Goal: Obtain resource: Download file/media

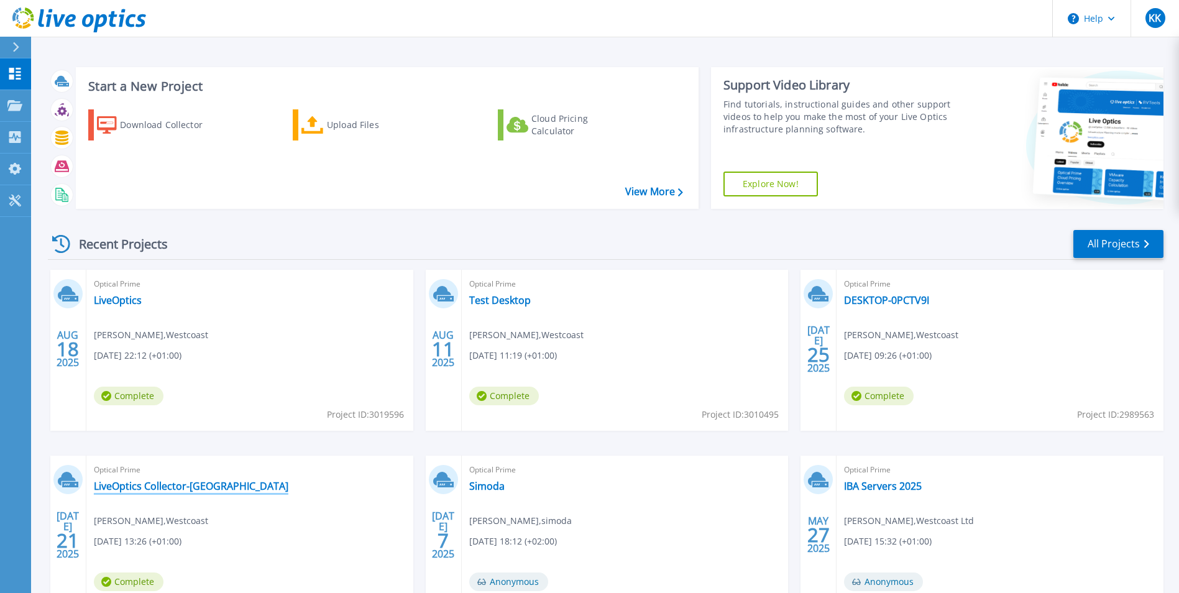
click at [162, 482] on link "LiveOptics Collector-[GEOGRAPHIC_DATA]" at bounding box center [191, 486] width 195 height 12
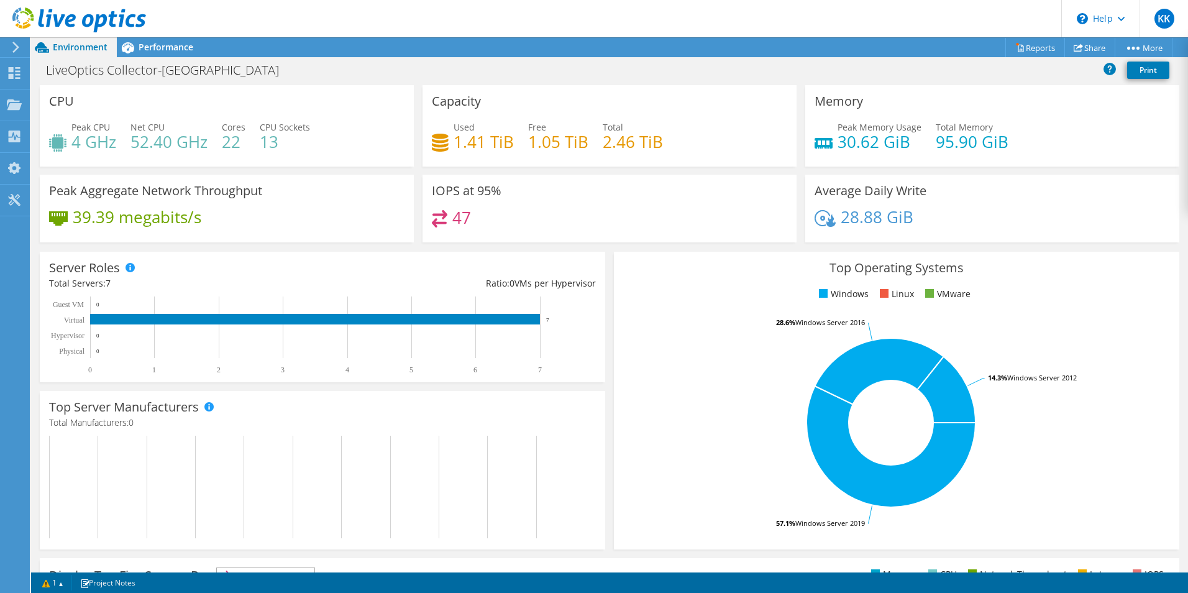
drag, startPoint x: 634, startPoint y: 356, endPoint x: 658, endPoint y: 370, distance: 27.3
click at [634, 356] on rect at bounding box center [891, 423] width 536 height 218
click at [159, 49] on span "Performance" at bounding box center [166, 47] width 55 height 12
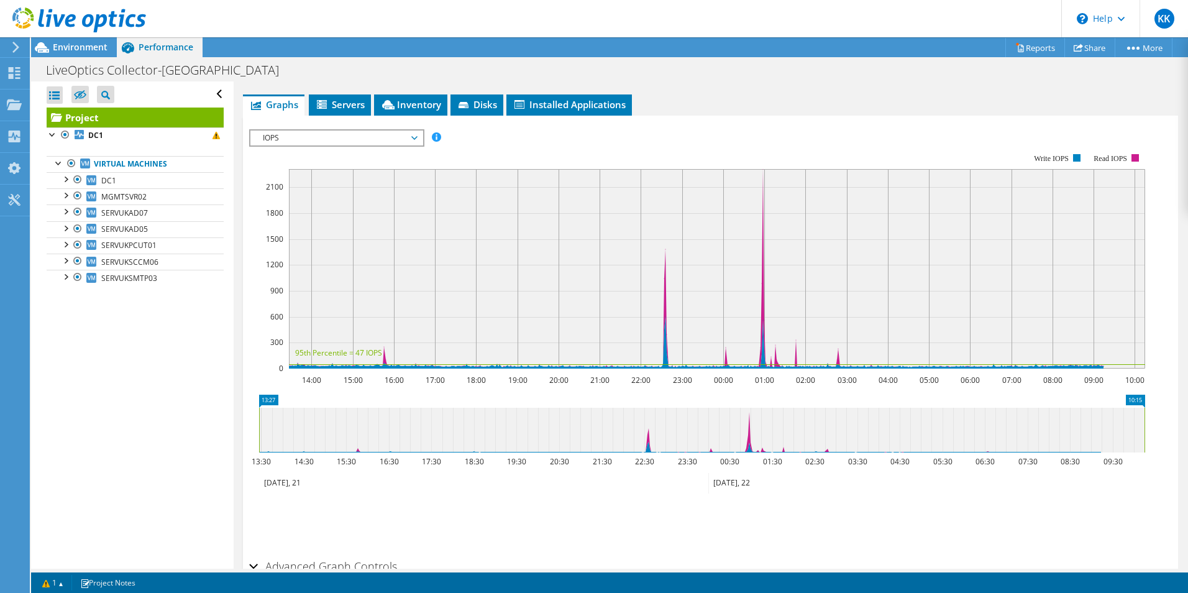
scroll to position [279, 0]
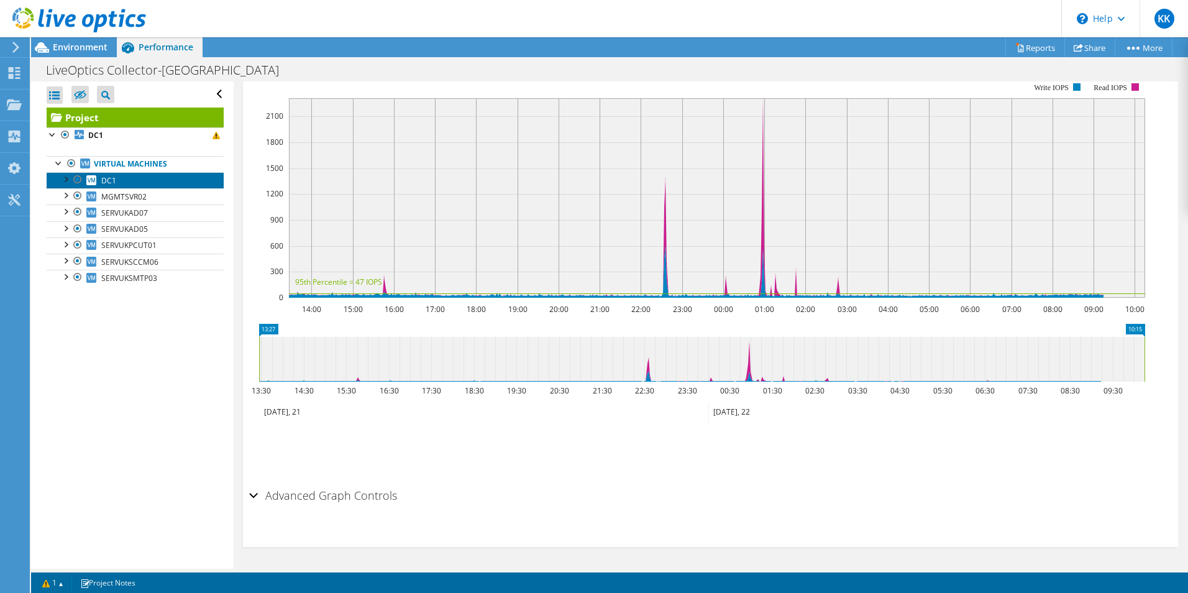
click at [102, 184] on span "DC1" at bounding box center [108, 180] width 15 height 11
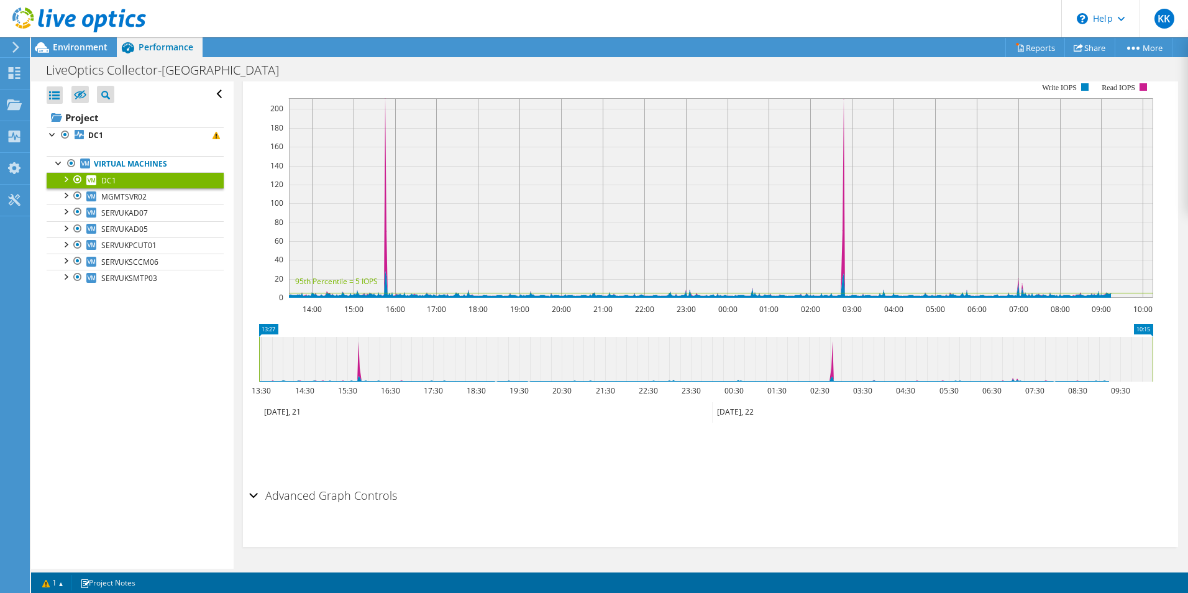
scroll to position [244, 0]
click at [127, 218] on span "SERVUKAD07" at bounding box center [124, 213] width 47 height 11
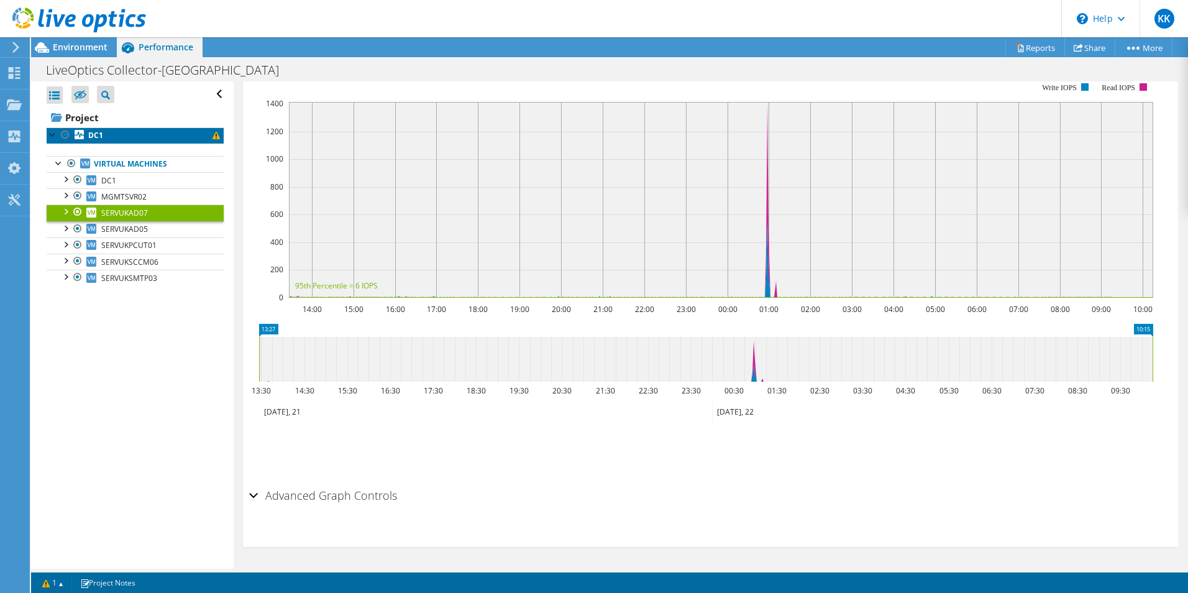
click at [119, 142] on link "DC1" at bounding box center [135, 135] width 177 height 16
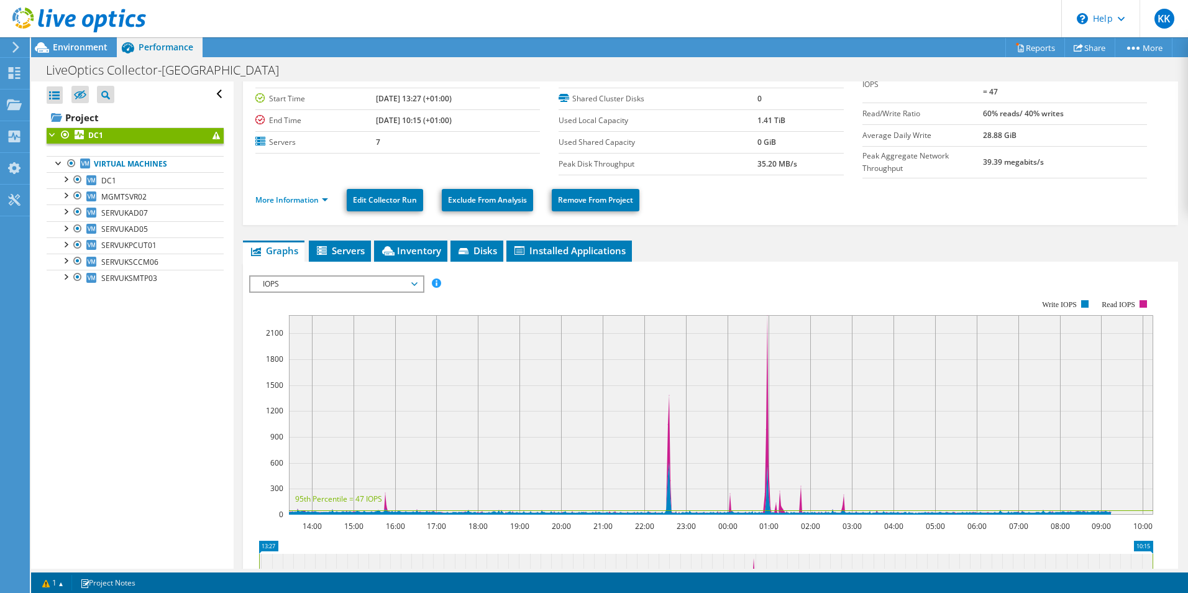
scroll to position [124, 0]
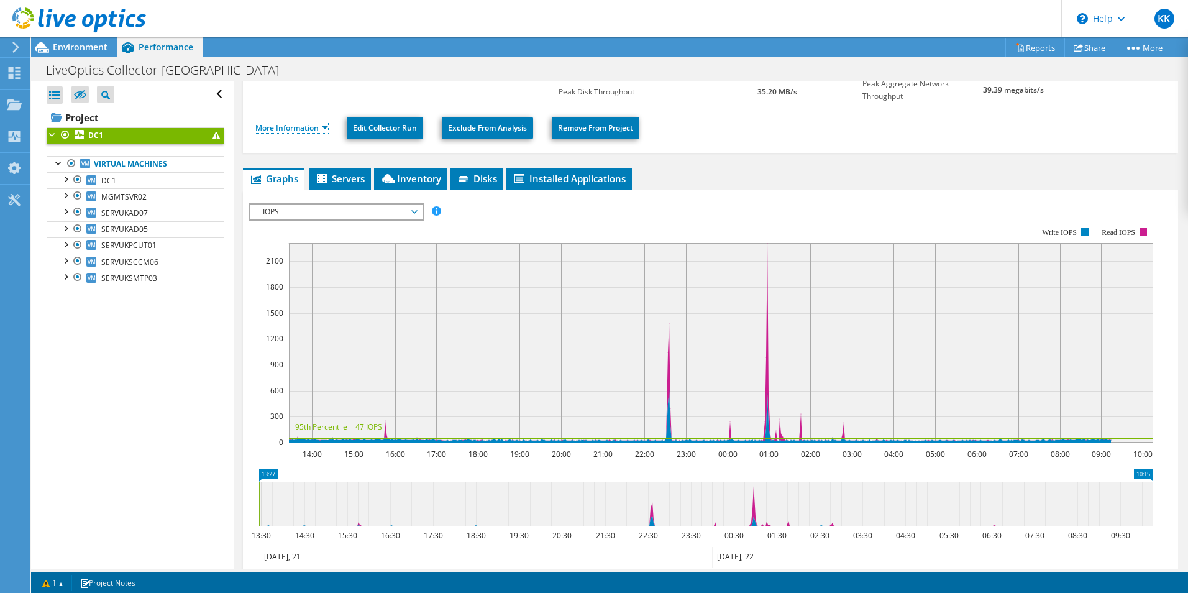
click at [303, 122] on link "More Information" at bounding box center [291, 127] width 73 height 11
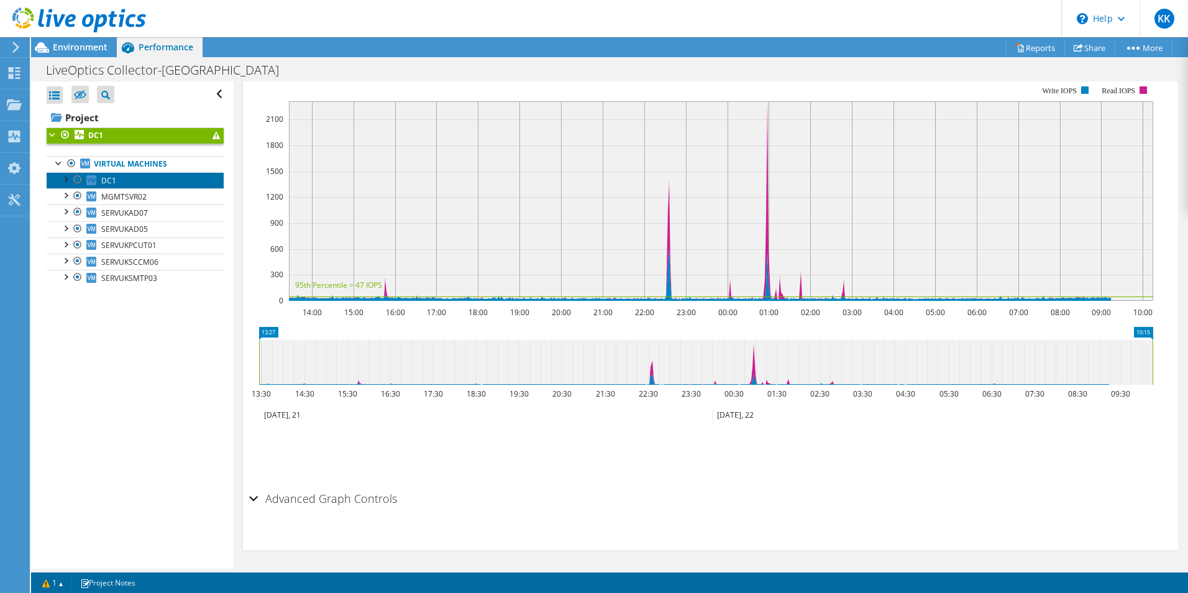
click at [98, 185] on link "DC1" at bounding box center [135, 180] width 177 height 16
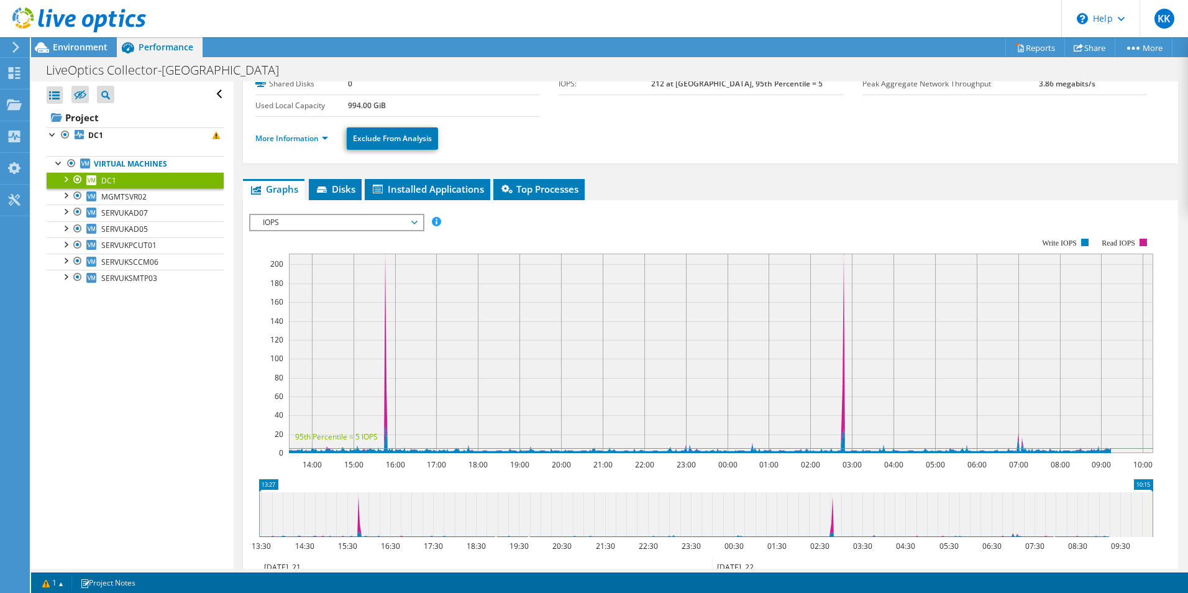
scroll to position [0, 0]
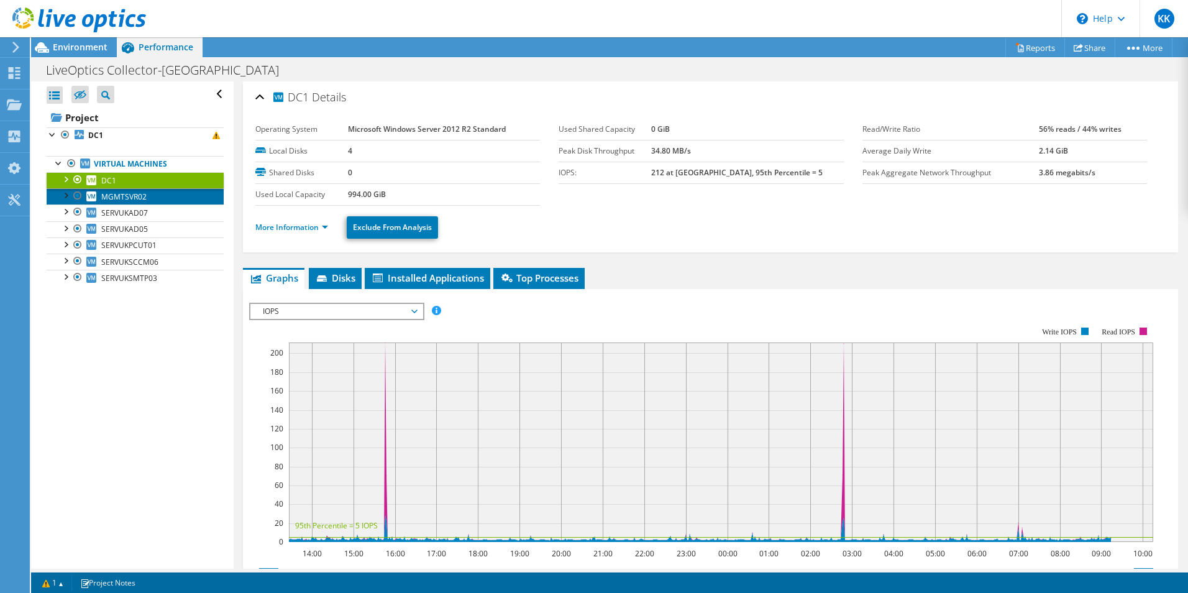
click at [107, 193] on span "MGMTSVR02" at bounding box center [123, 196] width 45 height 11
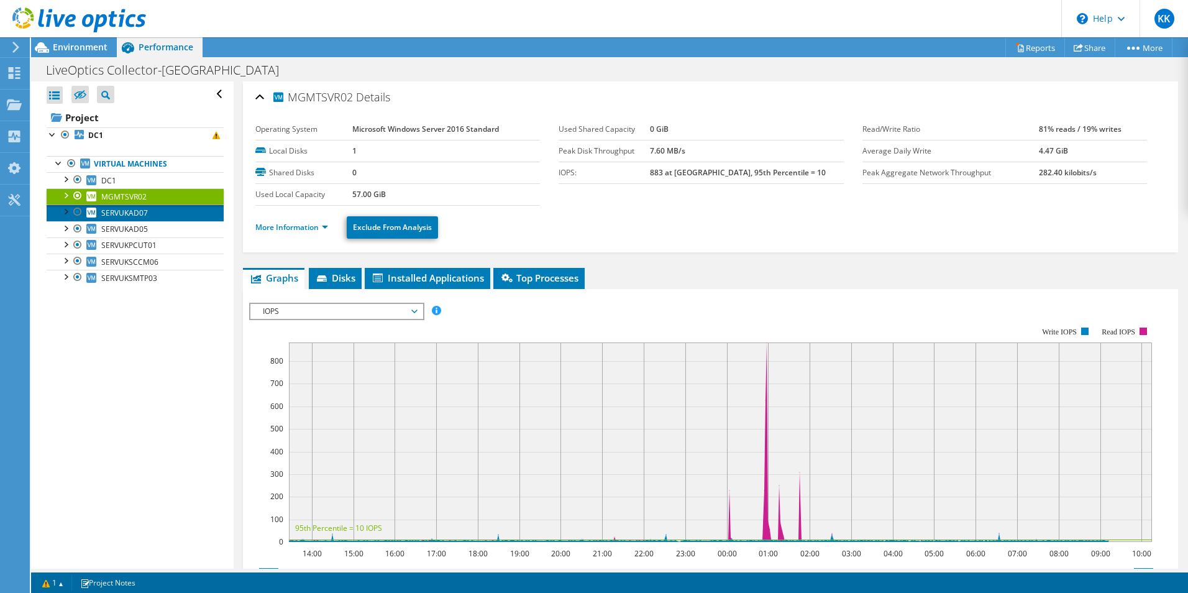
click at [122, 211] on span "SERVUKAD07" at bounding box center [124, 213] width 47 height 11
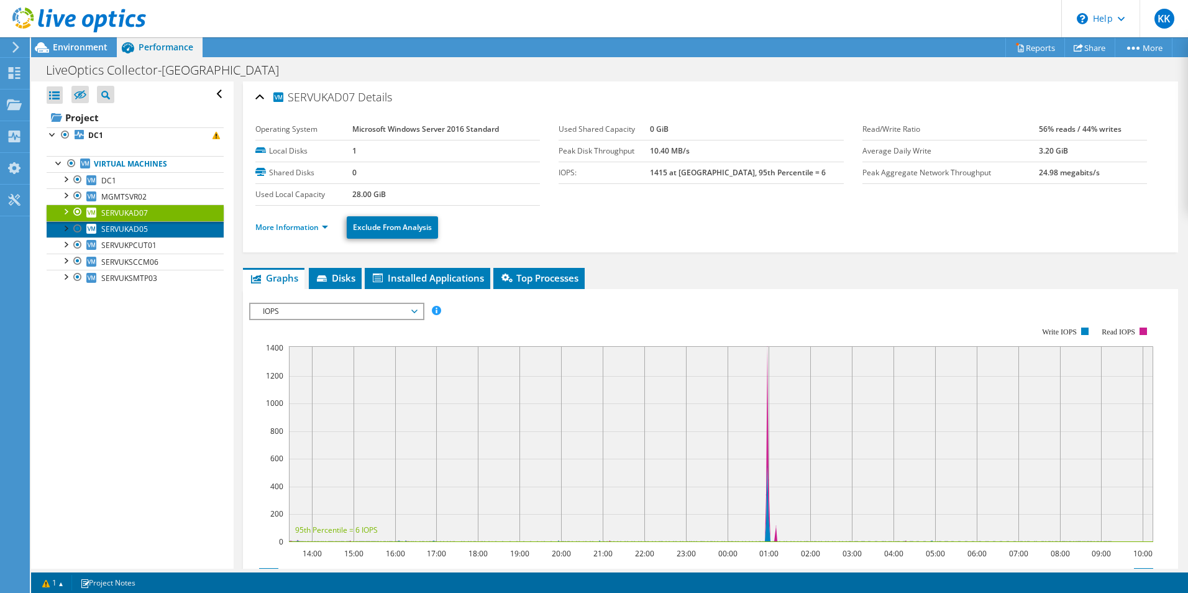
click at [124, 228] on span "SERVUKAD05" at bounding box center [124, 229] width 47 height 11
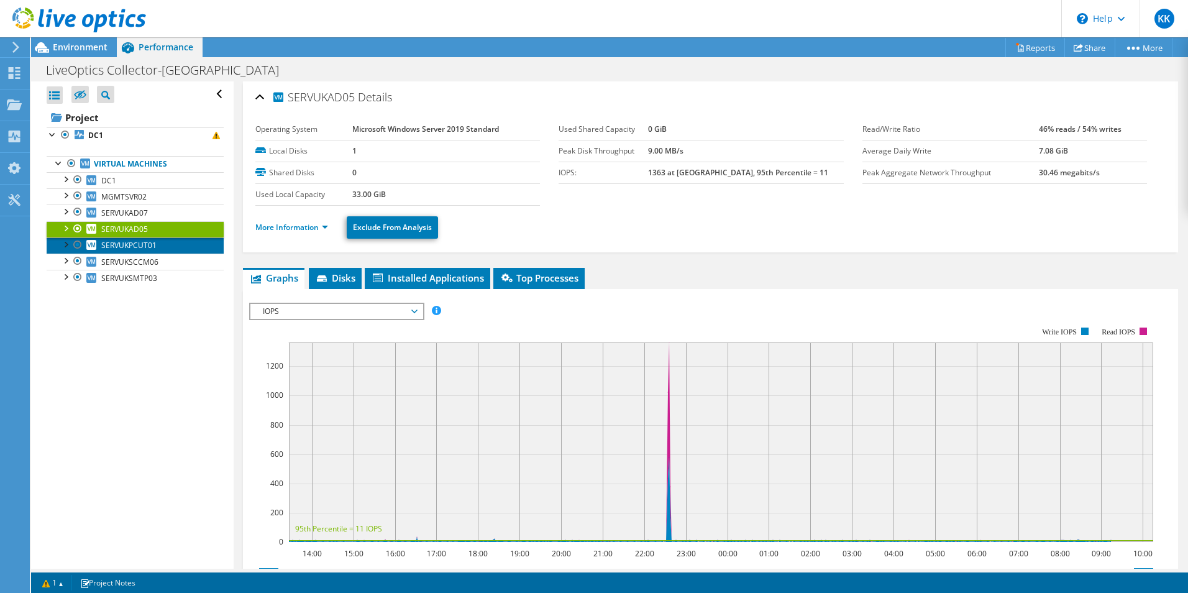
click at [127, 246] on span "SERVUKPCUT01" at bounding box center [128, 245] width 55 height 11
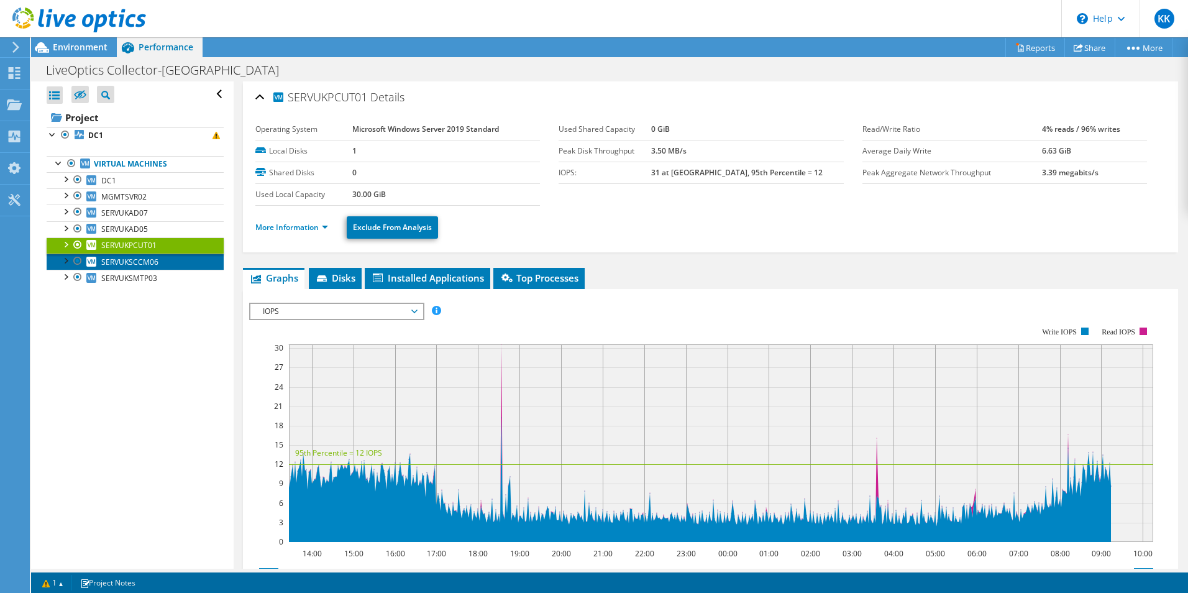
click at [130, 265] on span "SERVUKSCCM06" at bounding box center [129, 262] width 57 height 11
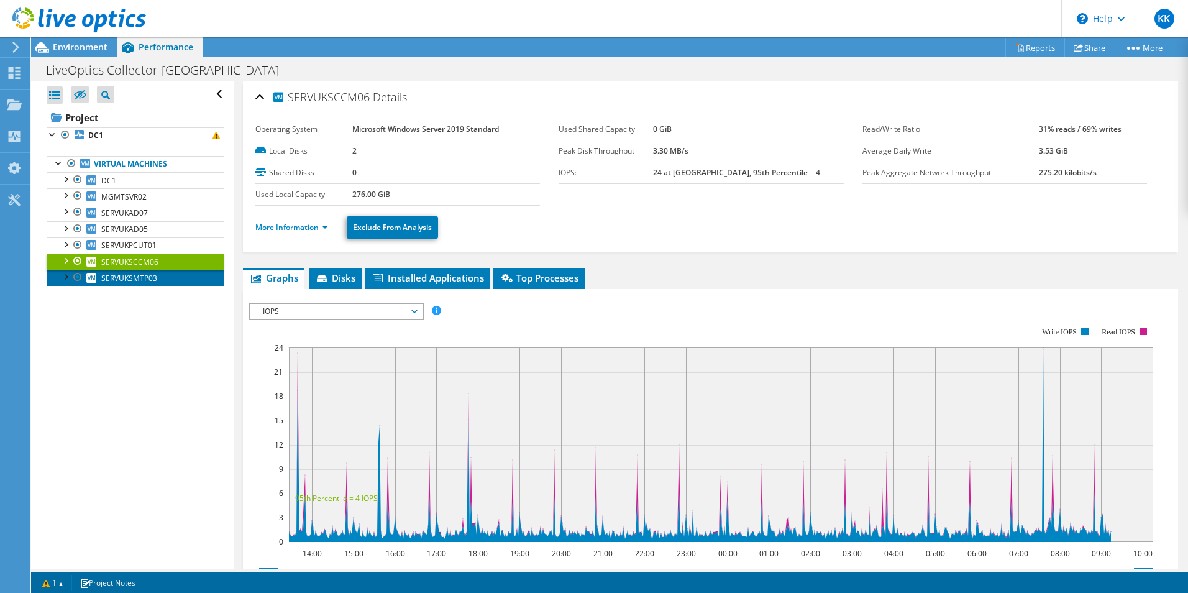
click at [129, 277] on span "SERVUKSMTP03" at bounding box center [129, 278] width 56 height 11
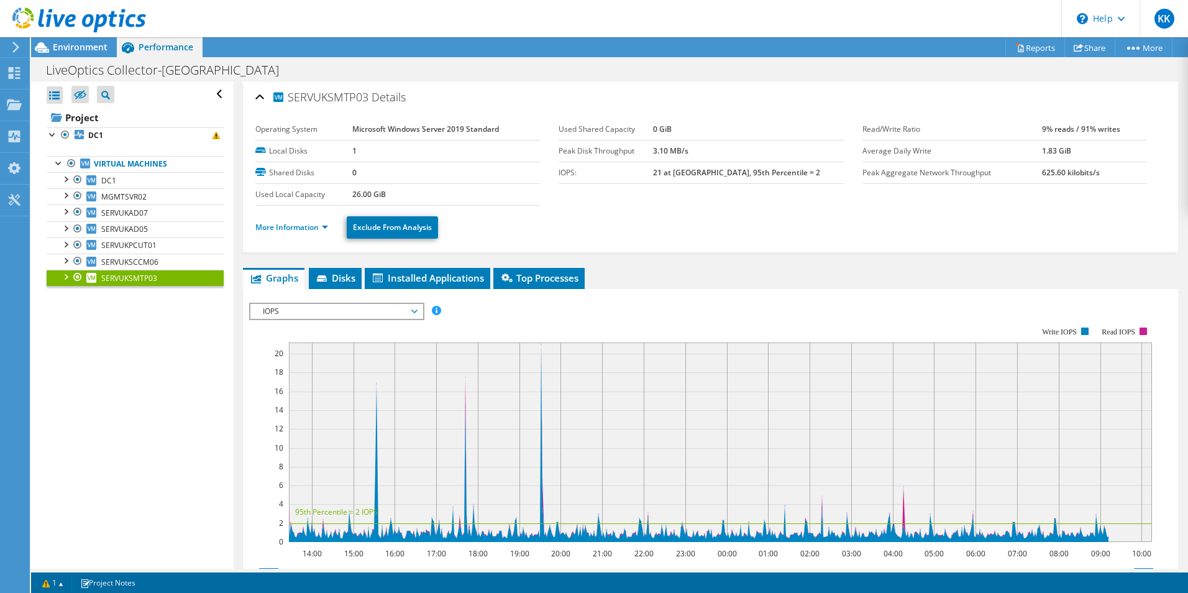
drag, startPoint x: 74, startPoint y: 47, endPoint x: 72, endPoint y: 57, distance: 10.7
click at [74, 47] on span "Environment" at bounding box center [80, 47] width 55 height 12
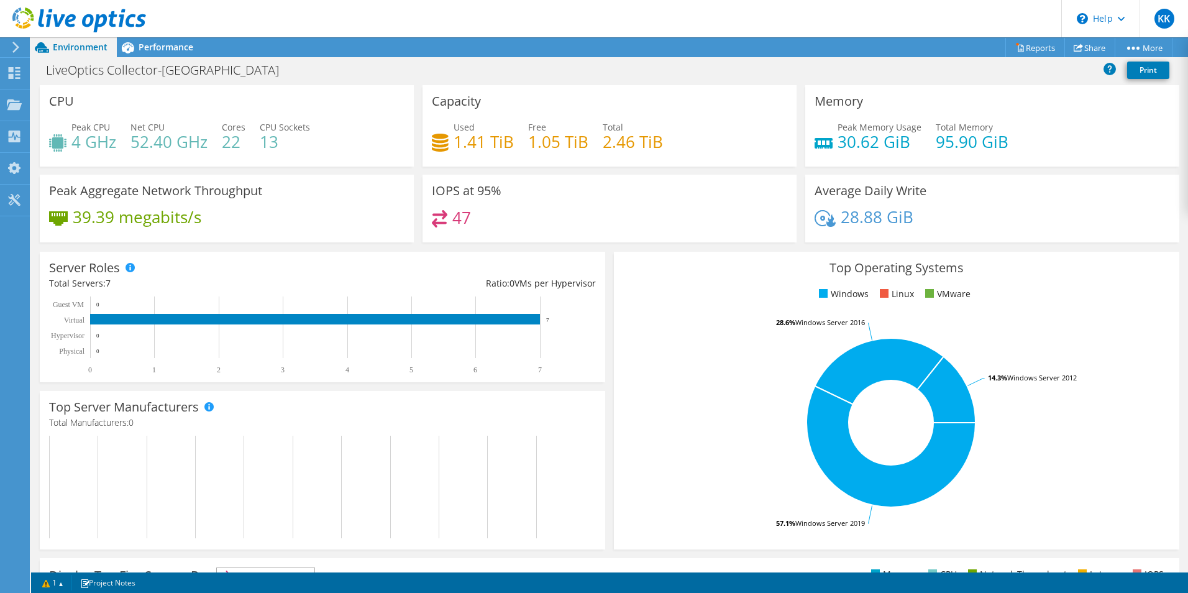
scroll to position [244, 0]
click at [1037, 40] on link "Reports" at bounding box center [1036, 47] width 60 height 19
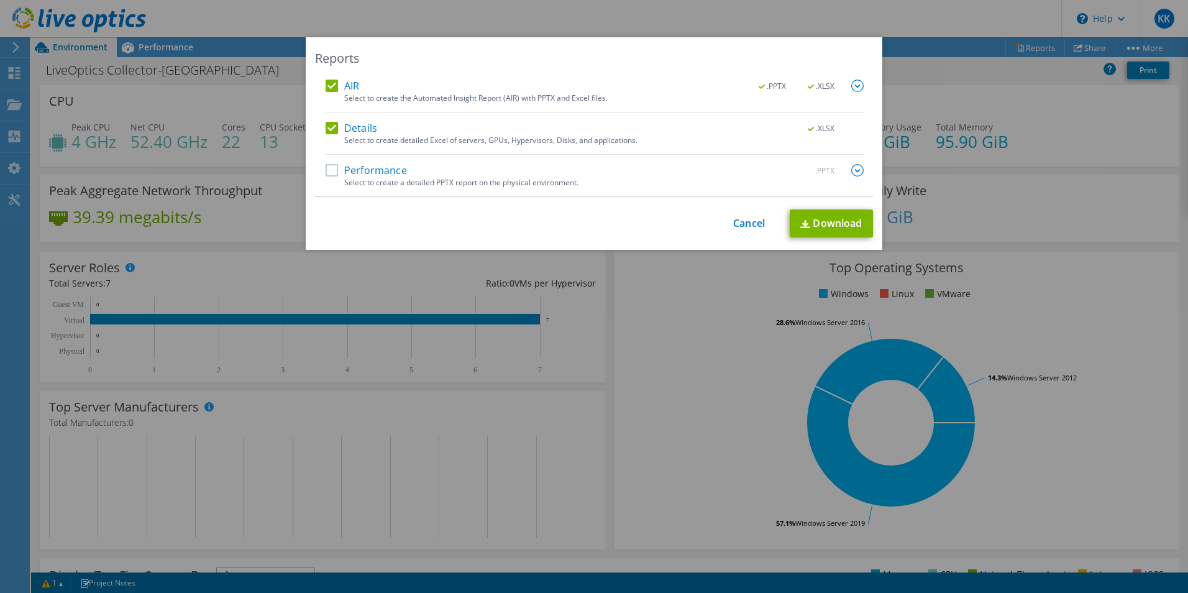
click at [328, 170] on label "Performance" at bounding box center [366, 170] width 81 height 12
click at [0, 0] on input "Performance" at bounding box center [0, 0] width 0 height 0
click at [838, 218] on link "Download" at bounding box center [831, 223] width 83 height 28
click at [876, 28] on div "Reports AIR .PPTX .XLSX Select to create the Automated Insight Report (AIR) wit…" at bounding box center [594, 296] width 1188 height 593
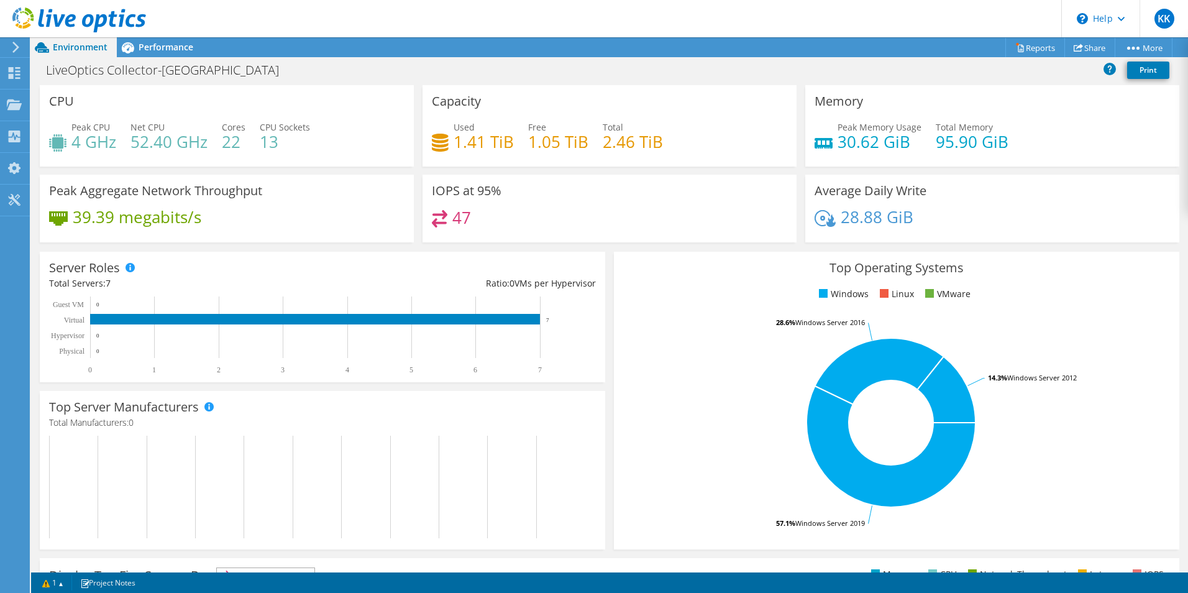
click at [160, 48] on span "Performance" at bounding box center [166, 47] width 55 height 12
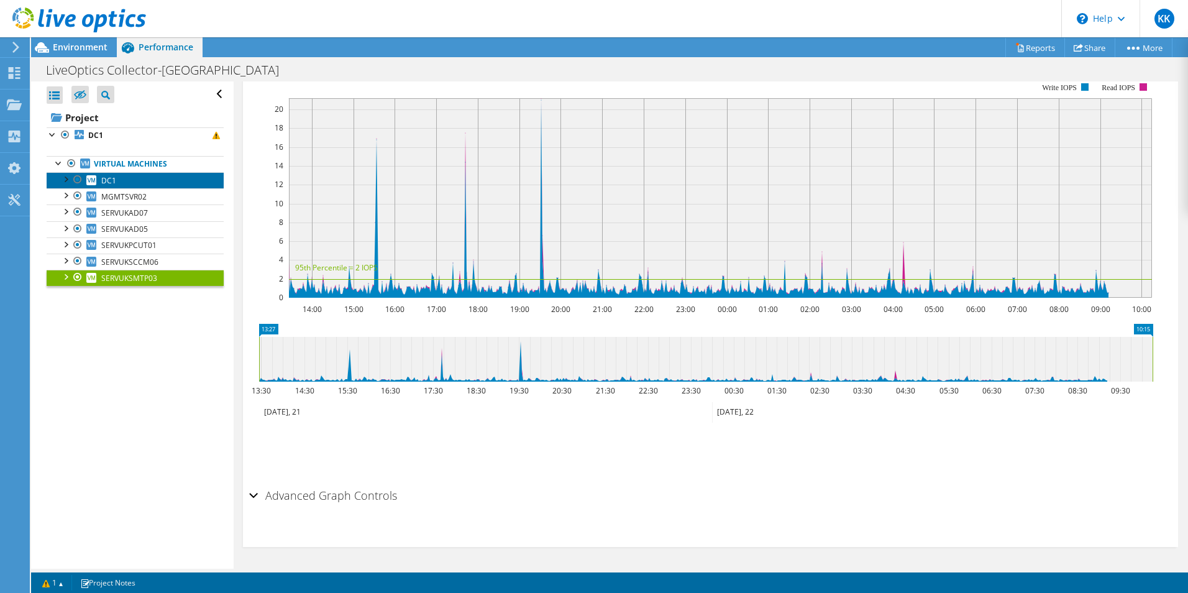
click at [150, 183] on link "DC1" at bounding box center [135, 180] width 177 height 16
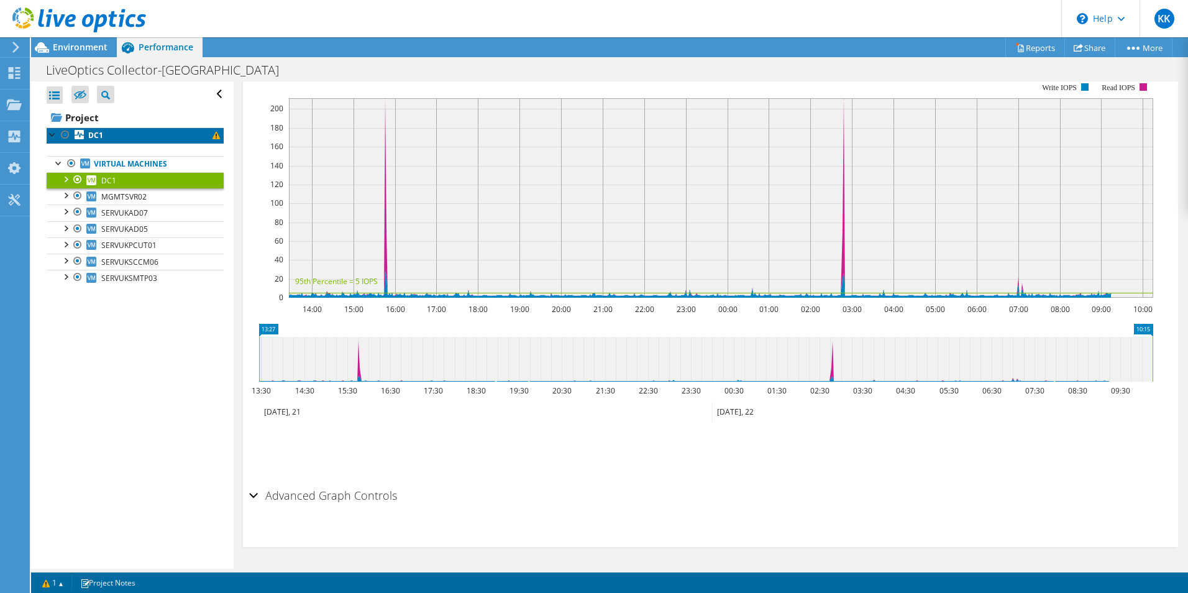
click at [98, 131] on b "DC1" at bounding box center [95, 135] width 15 height 11
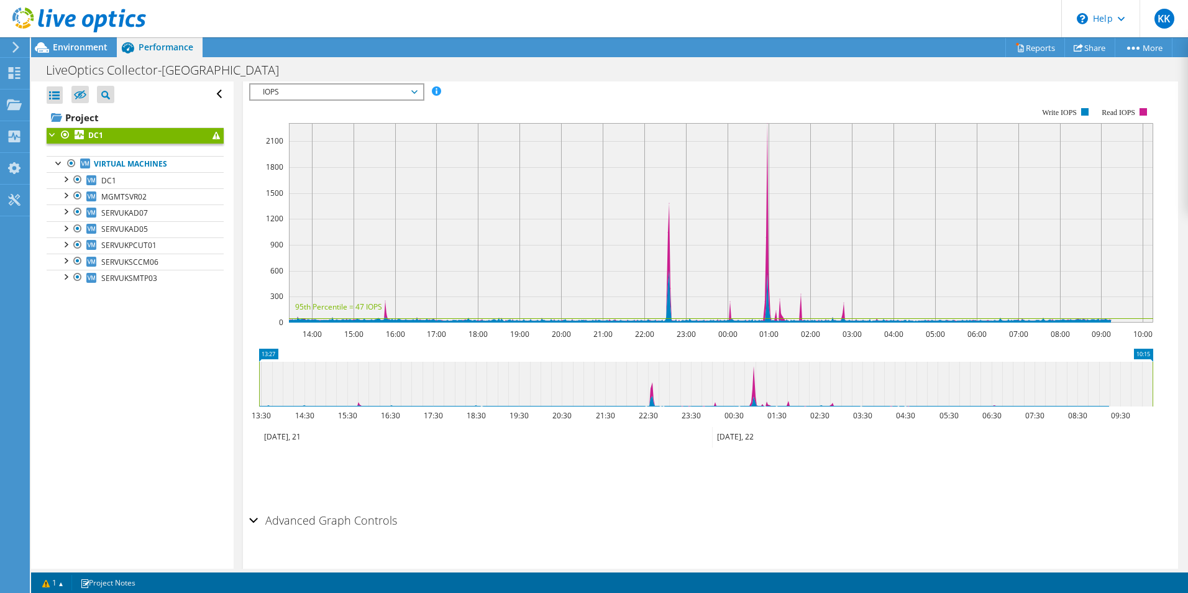
scroll to position [266, 0]
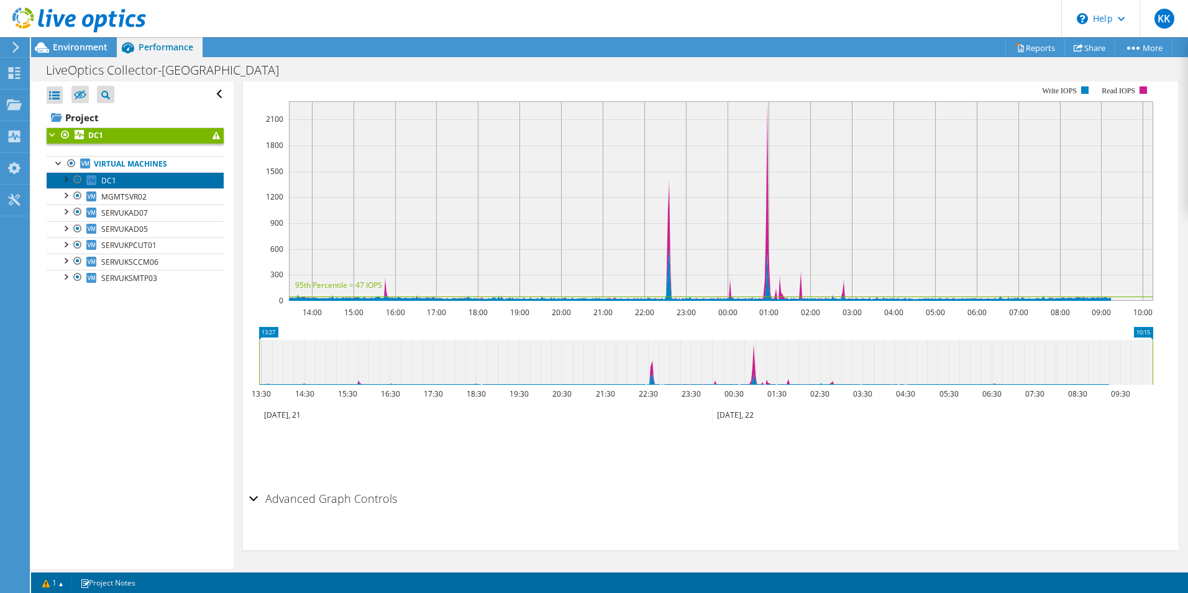
click at [103, 180] on span "DC1" at bounding box center [108, 180] width 15 height 11
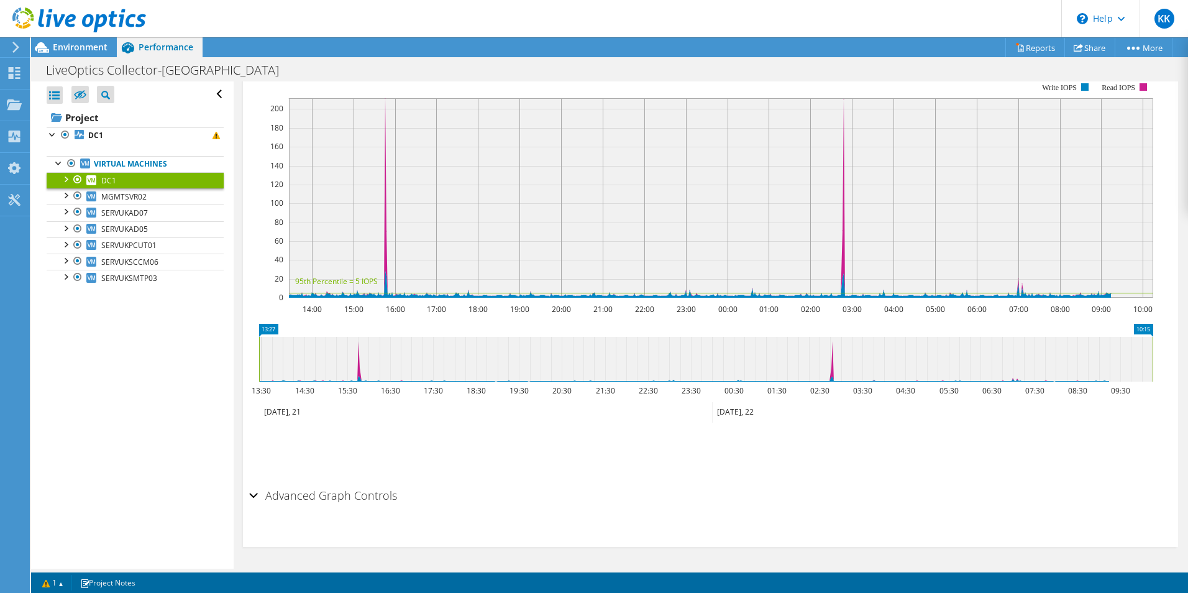
scroll to position [244, 0]
click at [84, 51] on span "Environment" at bounding box center [80, 47] width 55 height 12
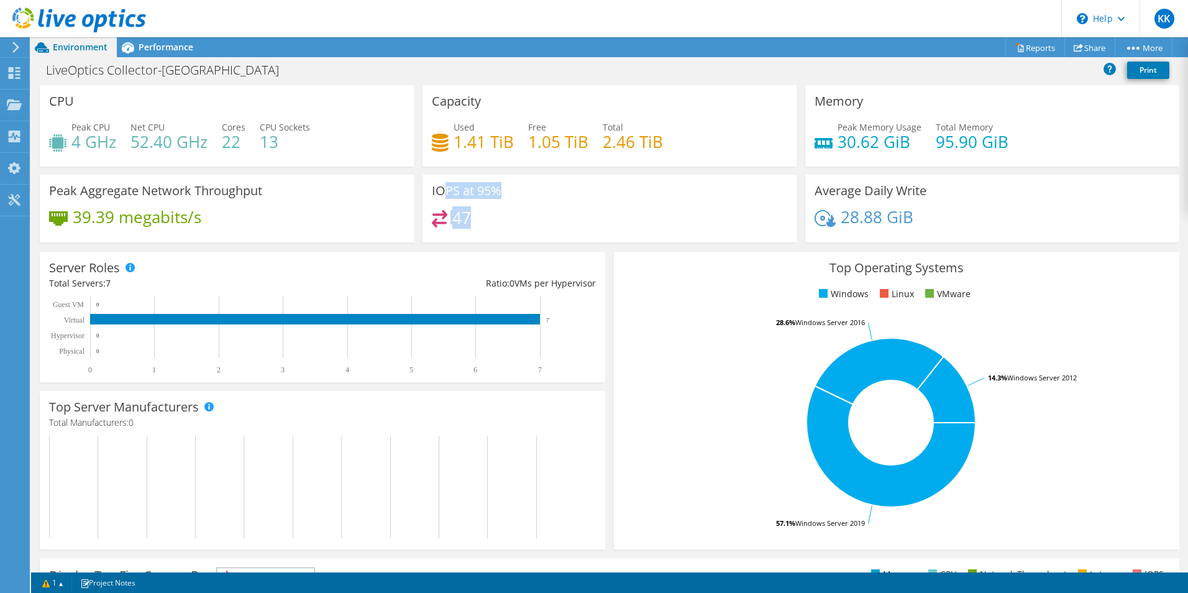
drag, startPoint x: 438, startPoint y: 192, endPoint x: 472, endPoint y: 223, distance: 45.7
click at [472, 223] on div "IOPS at 95% 47" at bounding box center [610, 209] width 374 height 68
click at [150, 50] on span "Performance" at bounding box center [166, 47] width 55 height 12
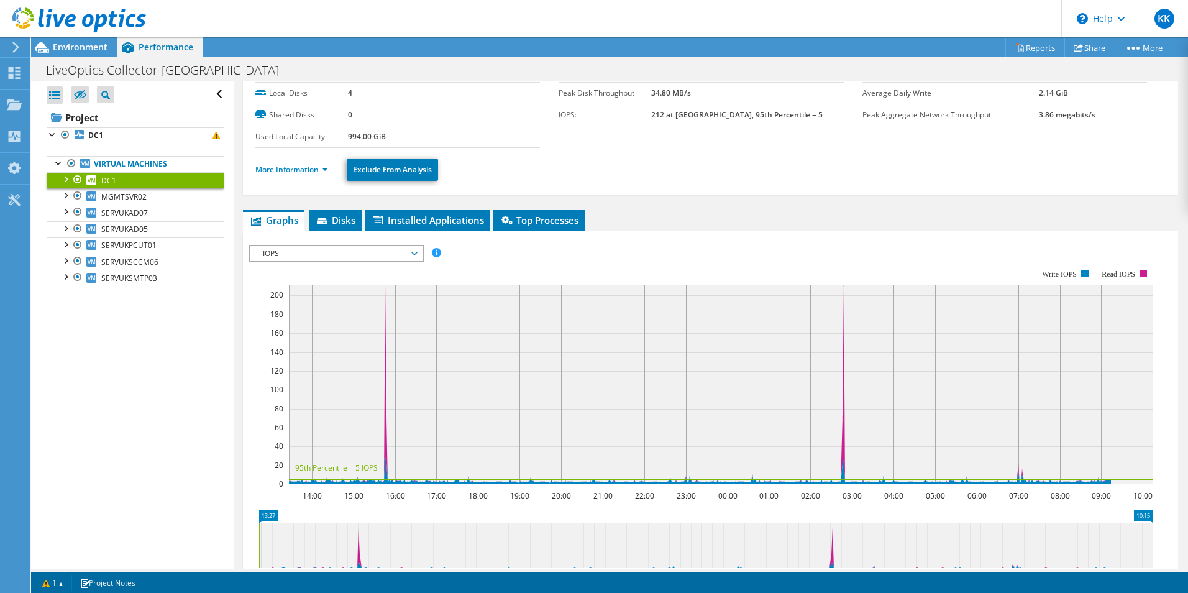
scroll to position [0, 0]
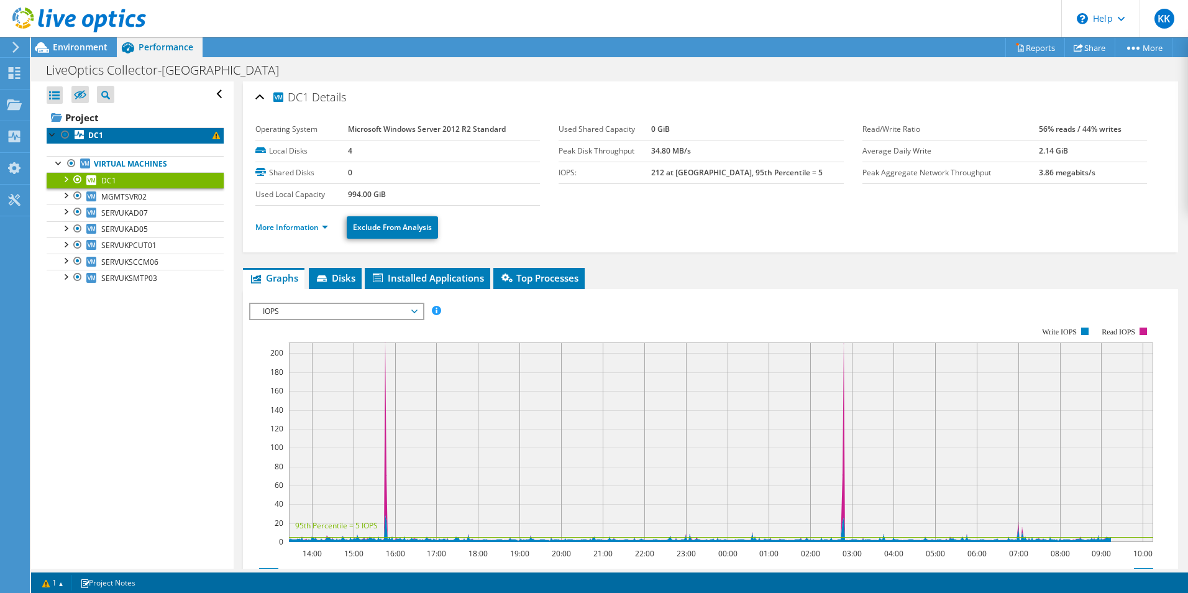
click at [114, 130] on link "DC1" at bounding box center [135, 135] width 177 height 16
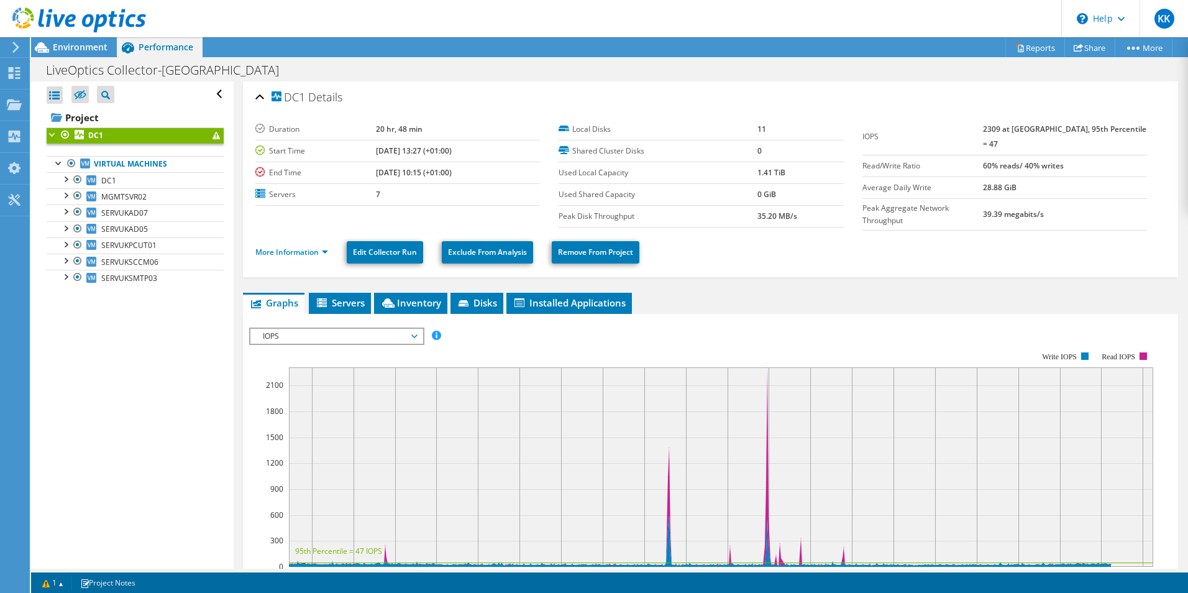
drag, startPoint x: 1001, startPoint y: 122, endPoint x: 1022, endPoint y: 126, distance: 22.1
click at [1022, 126] on tr "IOPS 2309 at [GEOGRAPHIC_DATA], 95th Percentile = 47" at bounding box center [1005, 137] width 285 height 37
click at [98, 182] on link "DC1" at bounding box center [135, 180] width 177 height 16
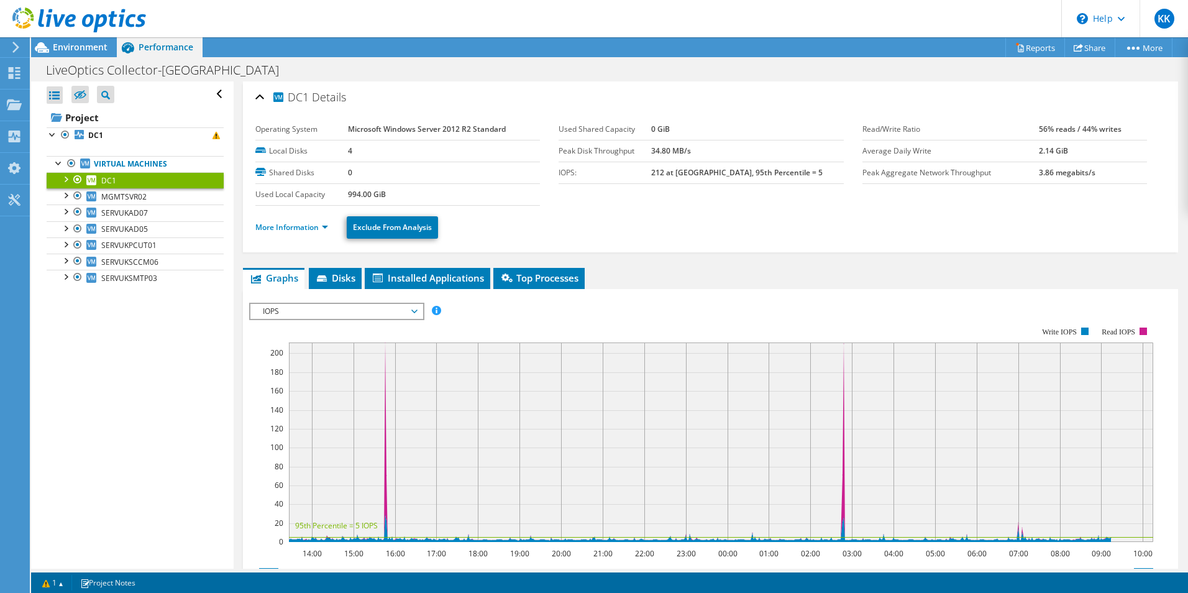
click at [65, 49] on span "Environment" at bounding box center [80, 47] width 55 height 12
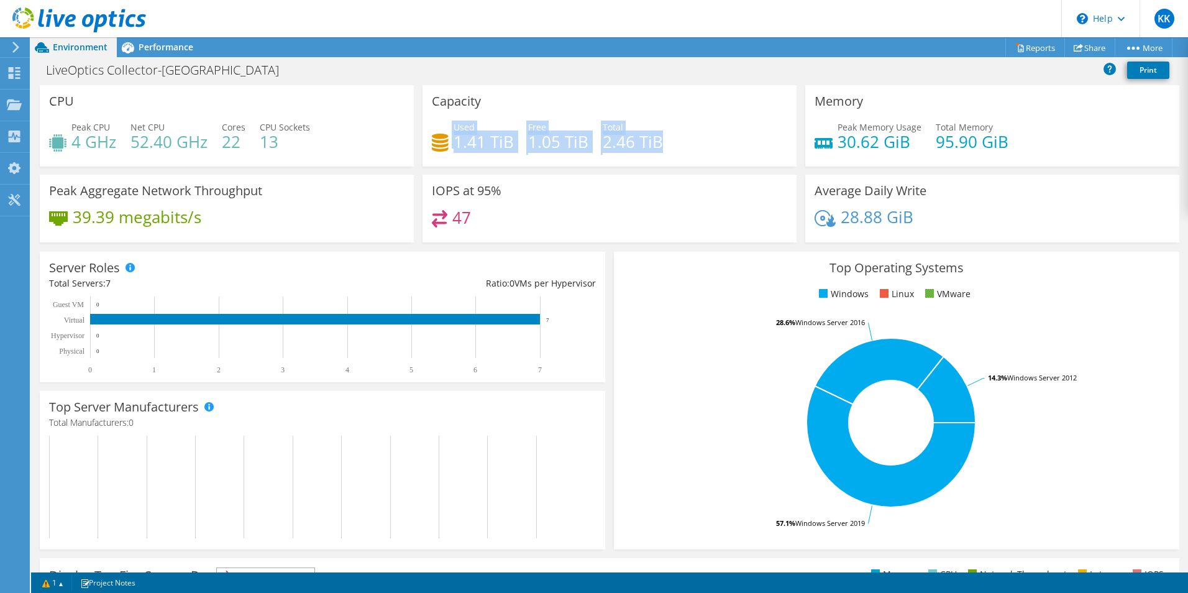
drag, startPoint x: 447, startPoint y: 126, endPoint x: 689, endPoint y: 162, distance: 244.4
click at [689, 162] on div "Capacity Used 1.41 TiB Free 1.05 TiB Total 2.46 TiB" at bounding box center [610, 125] width 374 height 81
